Goal: Transaction & Acquisition: Obtain resource

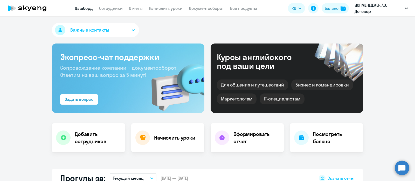
select select "30"
click at [106, 10] on link "Сотрудники" at bounding box center [111, 8] width 24 height 5
select select "30"
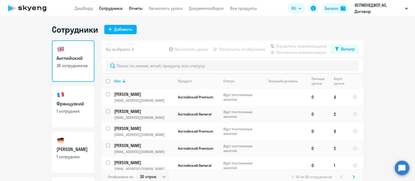
click at [136, 9] on link "Отчеты" at bounding box center [136, 8] width 14 height 5
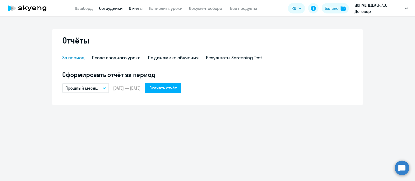
click at [107, 9] on link "Сотрудники" at bounding box center [111, 8] width 24 height 5
select select "30"
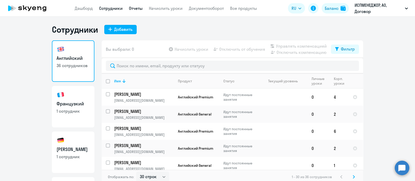
click at [137, 7] on link "Отчеты" at bounding box center [136, 8] width 14 height 5
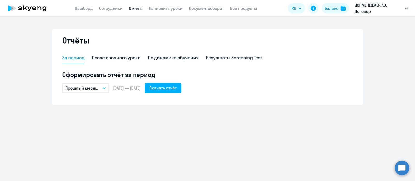
click at [104, 88] on icon "button" at bounding box center [104, 88] width 3 height 2
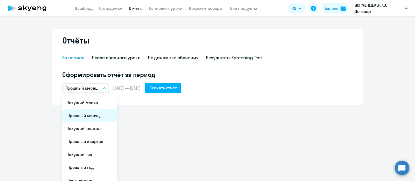
click at [90, 115] on li "Прошлый месяц" at bounding box center [89, 115] width 55 height 13
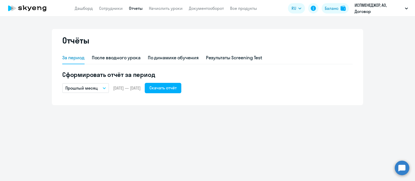
click at [106, 87] on button "Прошлый месяц" at bounding box center [85, 88] width 47 height 10
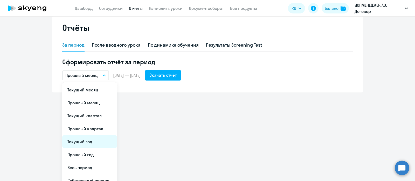
scroll to position [19, 0]
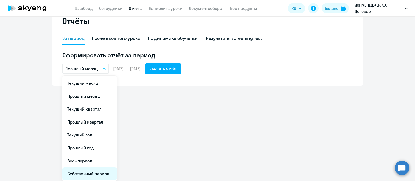
click at [78, 174] on li "Собственный период..." at bounding box center [89, 174] width 55 height 13
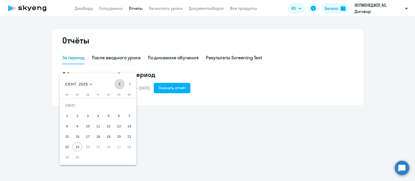
click at [119, 84] on span "Previous month" at bounding box center [119, 84] width 10 height 10
click at [108, 105] on span "1" at bounding box center [108, 105] width 9 height 9
click at [130, 85] on span "Next month" at bounding box center [130, 84] width 10 height 10
click at [78, 147] on span "23" at bounding box center [77, 146] width 9 height 9
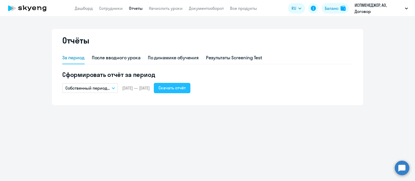
click at [186, 87] on div "Скачать отчёт" at bounding box center [172, 88] width 27 height 6
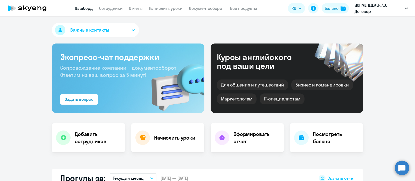
select select "30"
click at [132, 8] on link "Отчеты" at bounding box center [136, 8] width 14 height 5
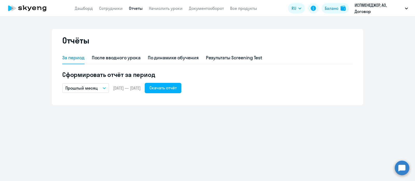
click at [104, 88] on icon "button" at bounding box center [104, 88] width 3 height 1
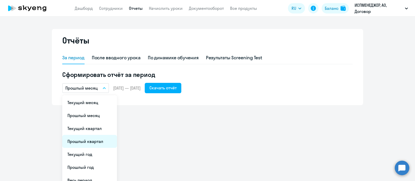
click at [91, 143] on li "Прошлый квартал" at bounding box center [89, 141] width 55 height 13
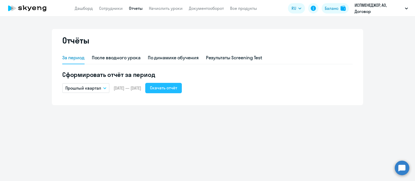
click at [177, 90] on div "Скачать отчёт" at bounding box center [163, 88] width 27 height 6
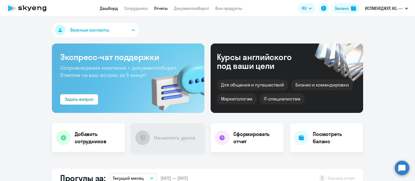
click at [160, 8] on link "Отчеты" at bounding box center [161, 8] width 14 height 5
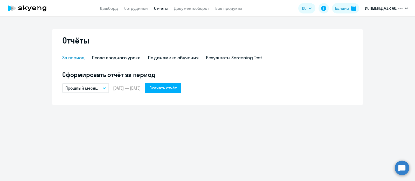
click at [103, 88] on icon "button" at bounding box center [104, 88] width 3 height 1
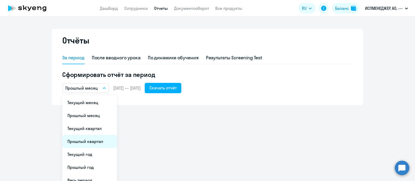
click at [88, 142] on li "Прошлый квартал" at bounding box center [89, 141] width 55 height 13
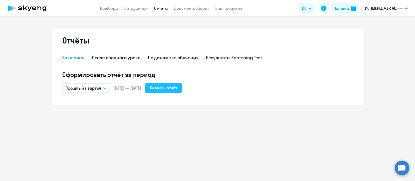
click at [177, 87] on div "Скачать отчёт" at bounding box center [163, 88] width 27 height 6
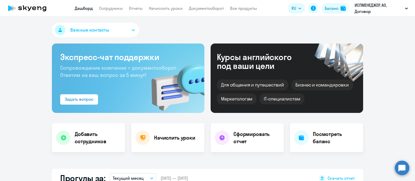
select select "30"
